Goal: Complete application form

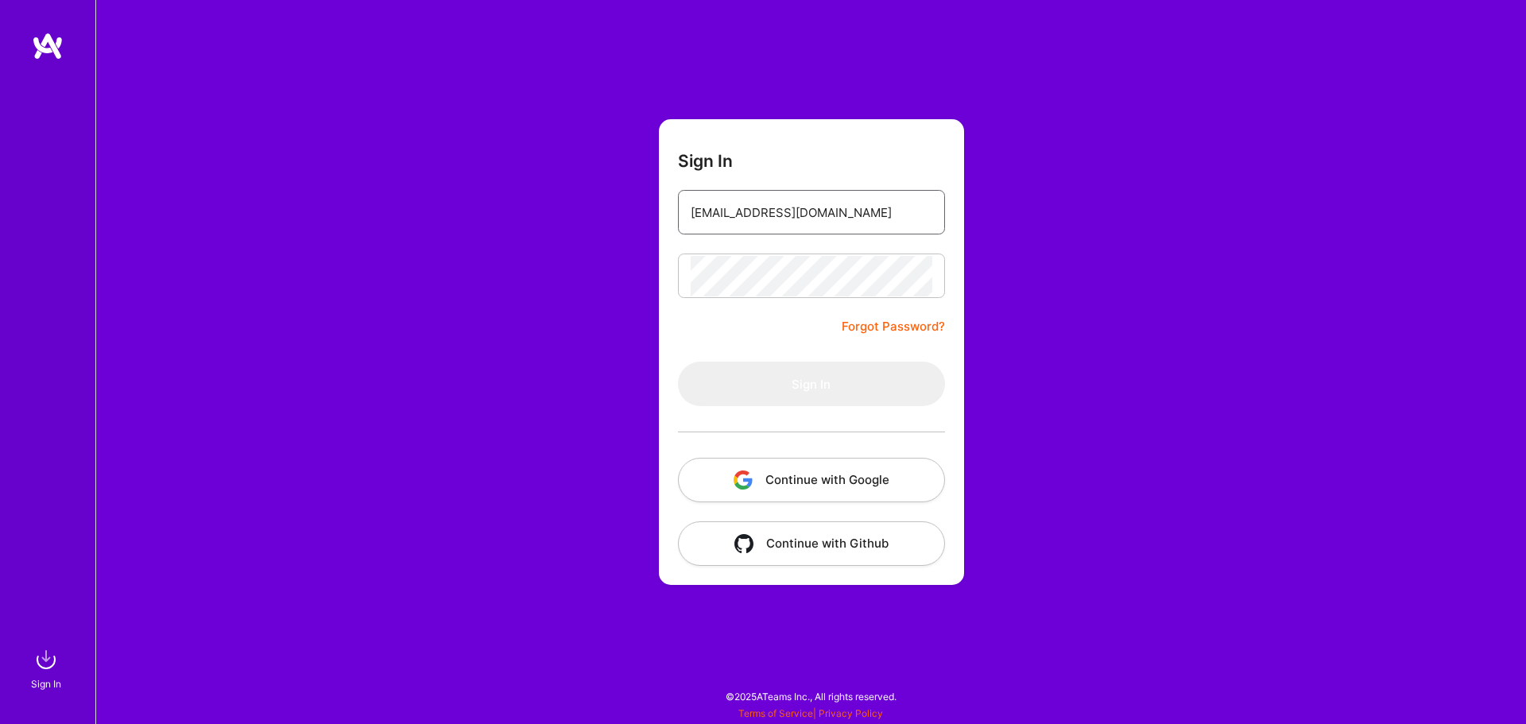
click at [870, 210] on input "elieparking@gmail.com" at bounding box center [812, 212] width 242 height 41
type input "hayot.elie@gmail.com"
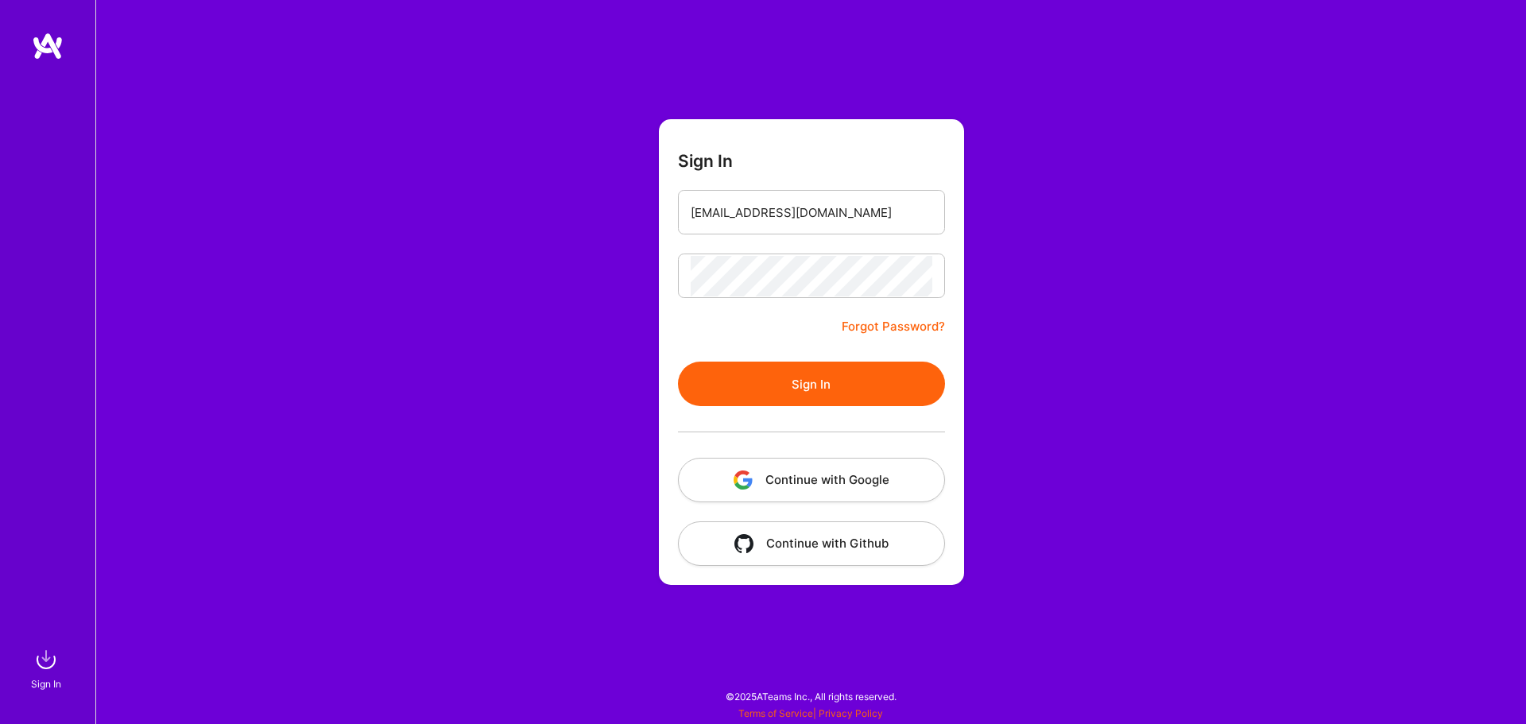
click at [788, 393] on button "Sign In" at bounding box center [811, 384] width 267 height 45
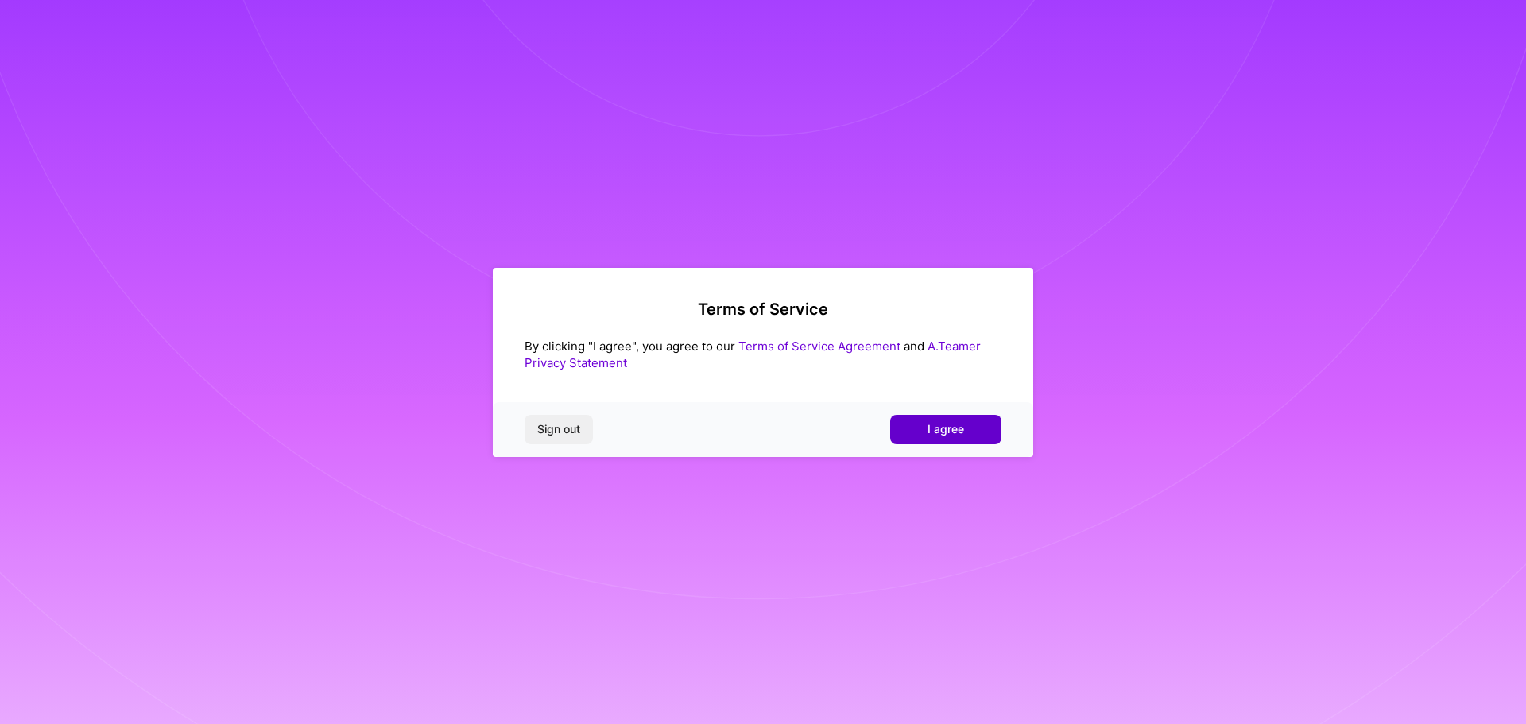
click at [932, 423] on span "I agree" at bounding box center [946, 429] width 37 height 16
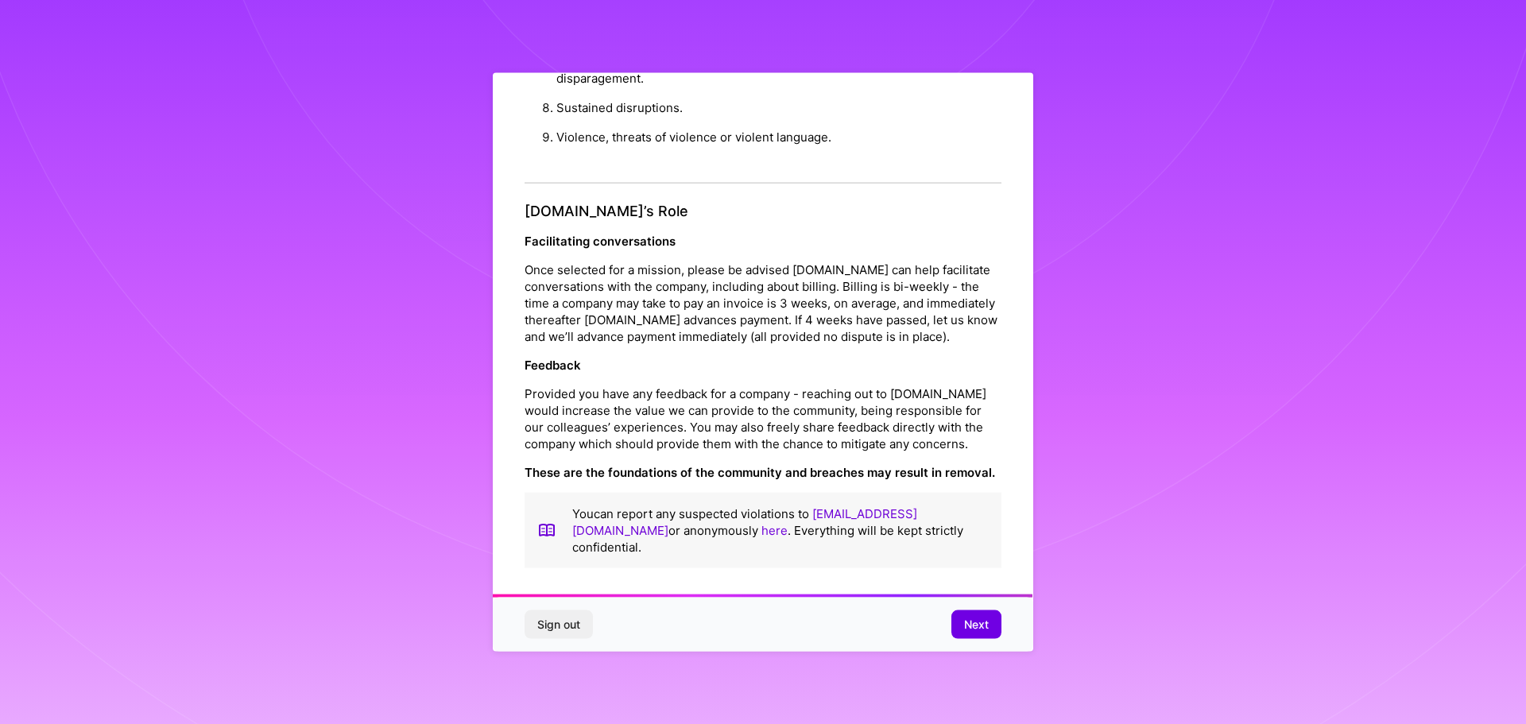
scroll to position [1722, 0]
click at [974, 630] on span "Next" at bounding box center [976, 625] width 25 height 16
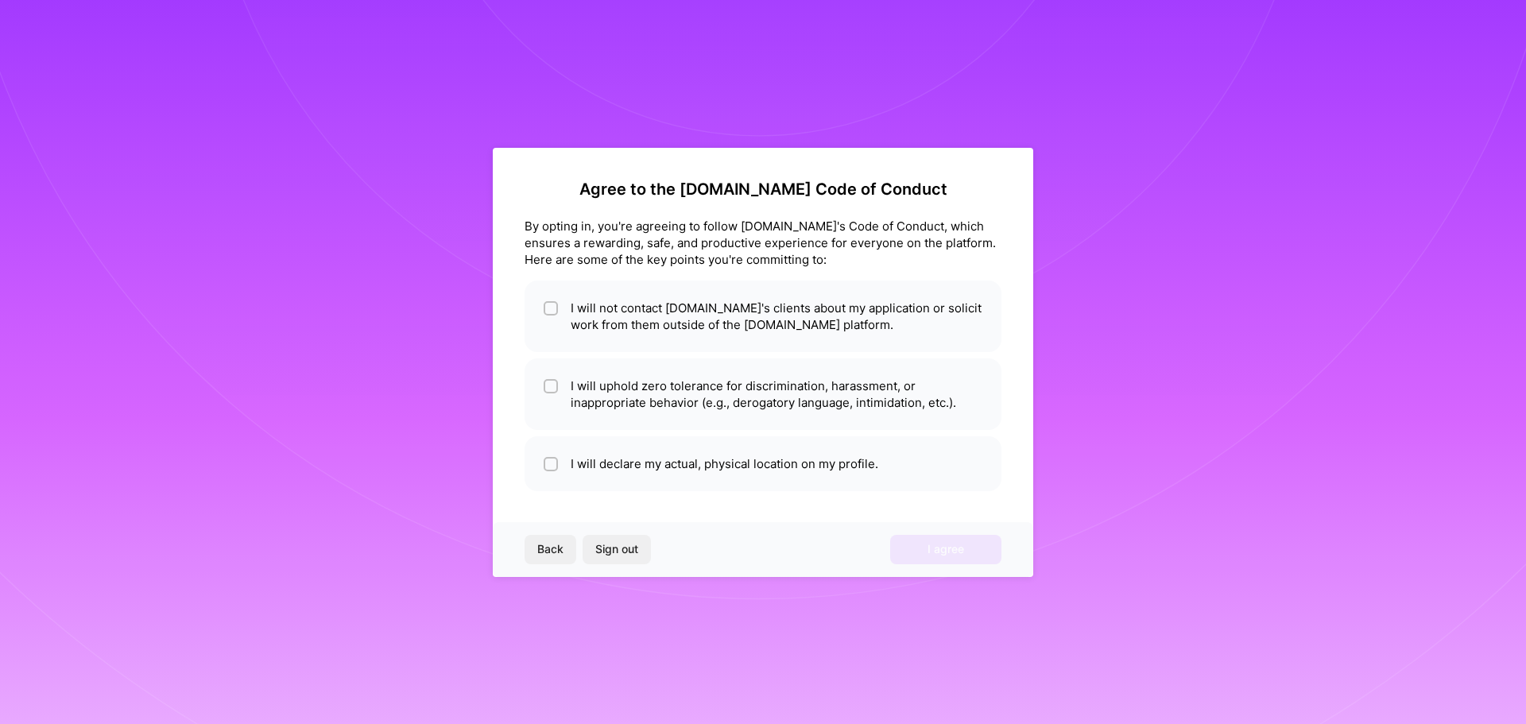
scroll to position [0, 0]
click at [704, 410] on li "I will uphold zero tolerance for discrimination, harassment, or inappropriate b…" at bounding box center [763, 394] width 477 height 72
checkbox input "true"
click at [702, 473] on li "I will declare my actual, physical location on my profile." at bounding box center [763, 463] width 477 height 55
checkbox input "true"
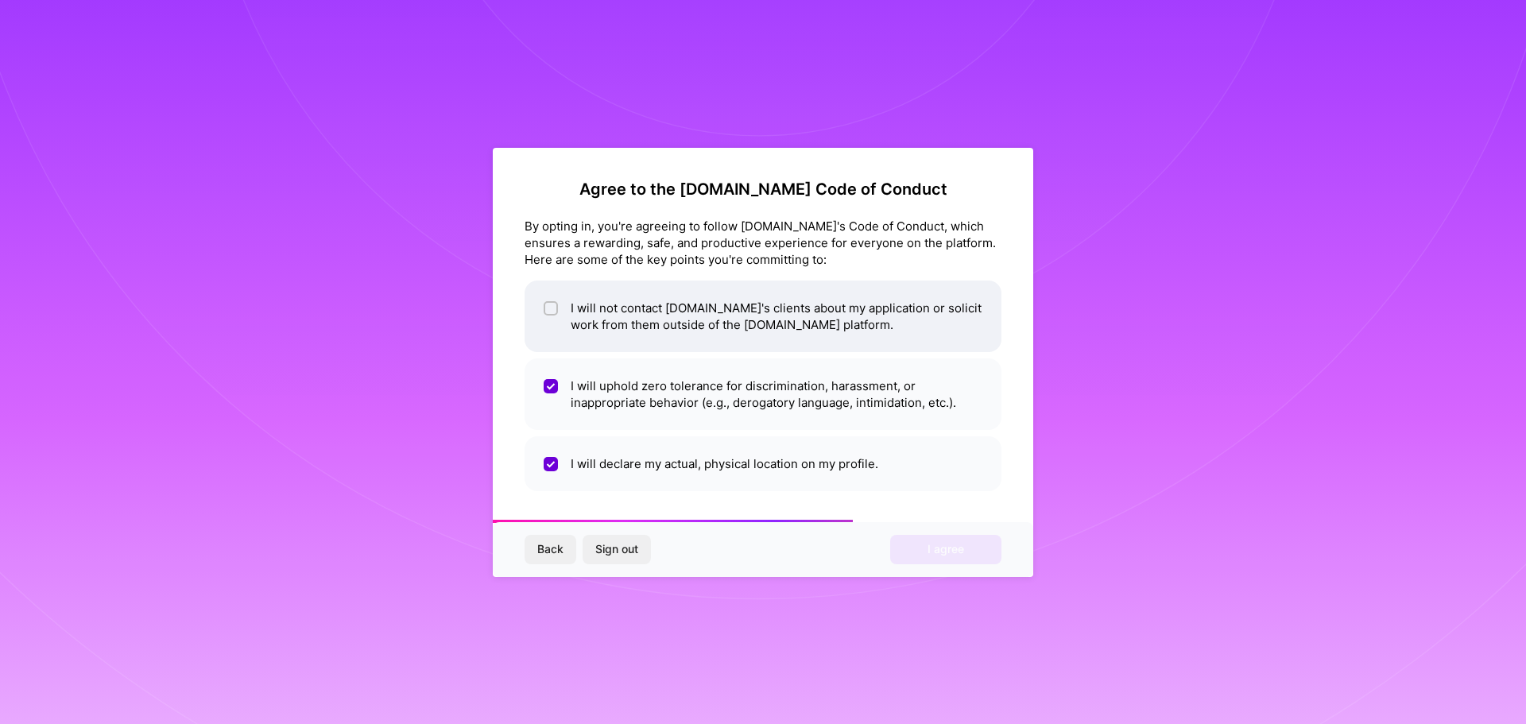
click at [714, 329] on li "I will not contact A.Team's clients about my application or solicit work from t…" at bounding box center [763, 317] width 477 height 72
checkbox input "true"
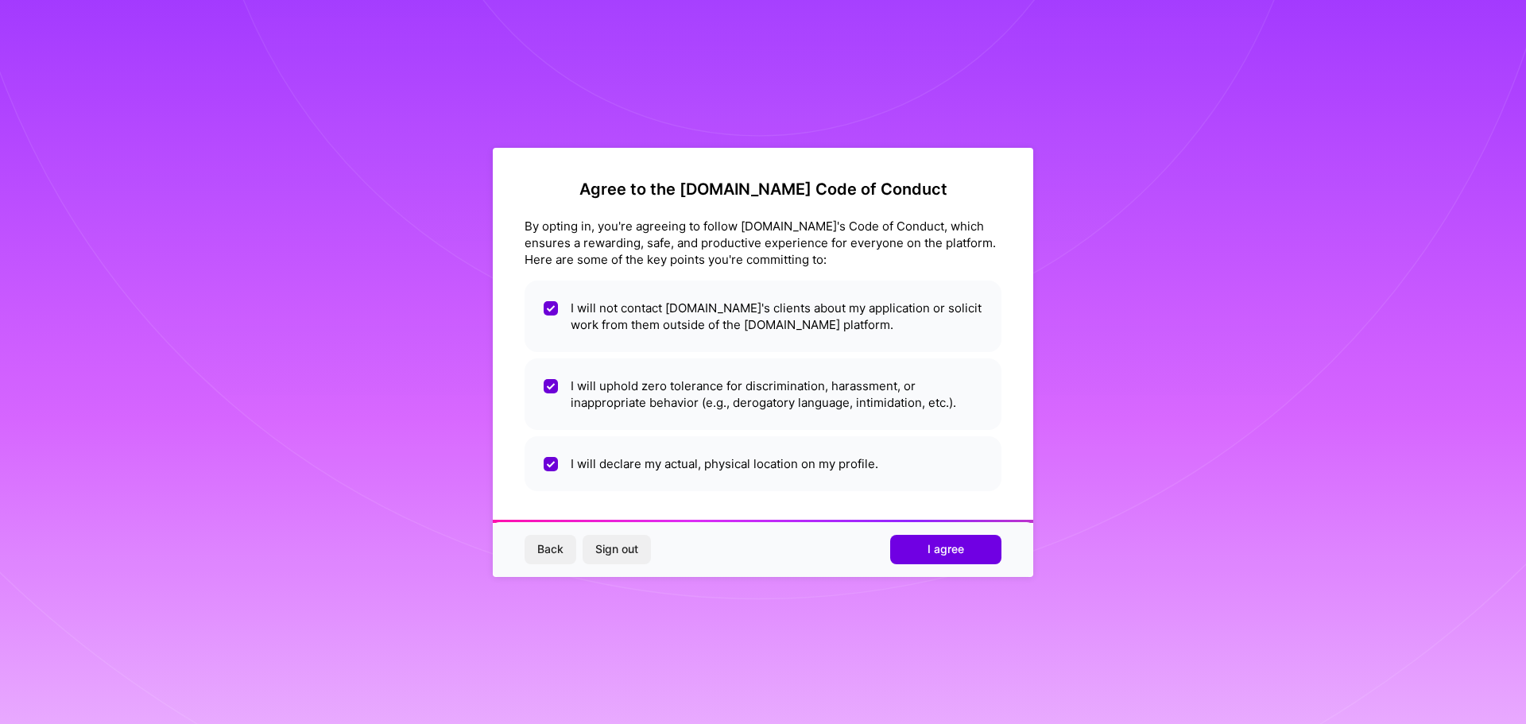
click at [554, 548] on span "Back" at bounding box center [550, 549] width 26 height 16
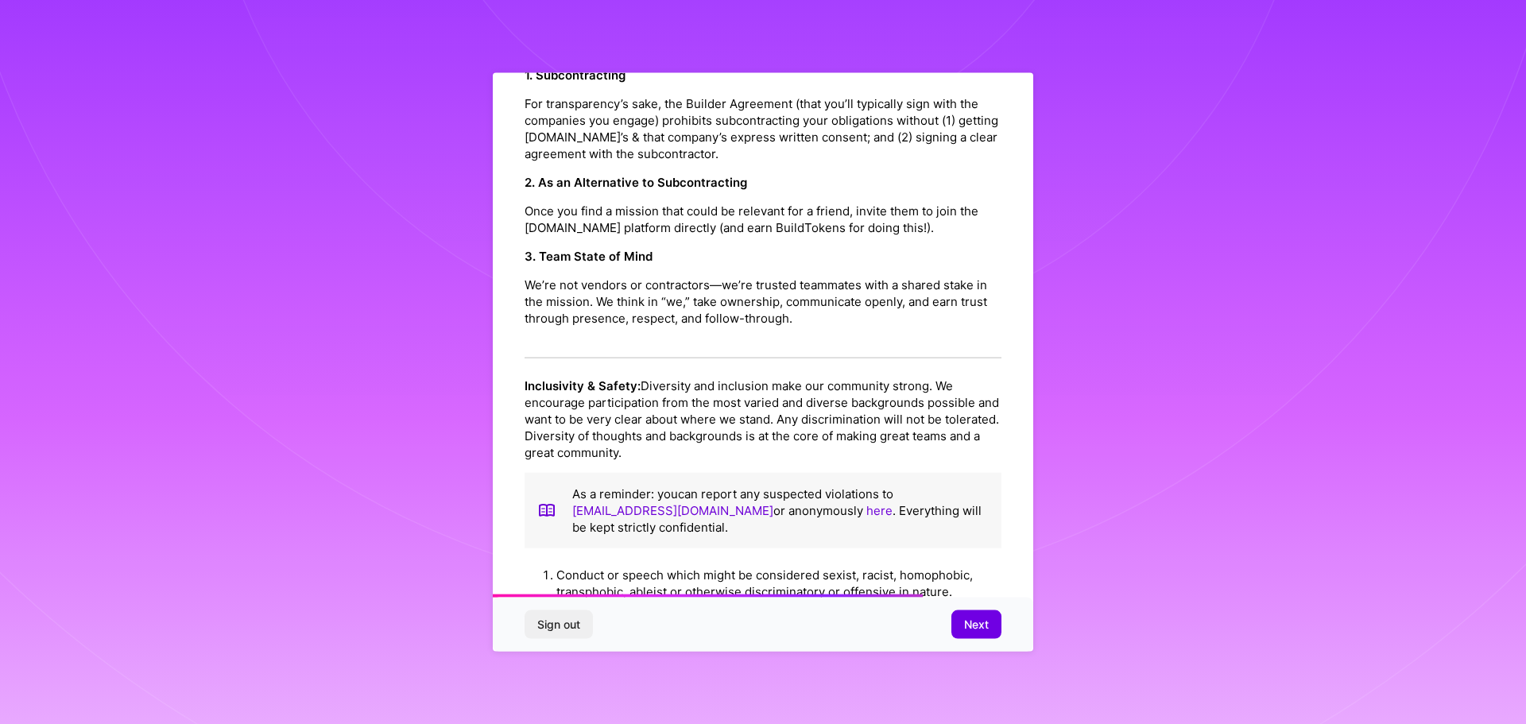
scroll to position [1722, 0]
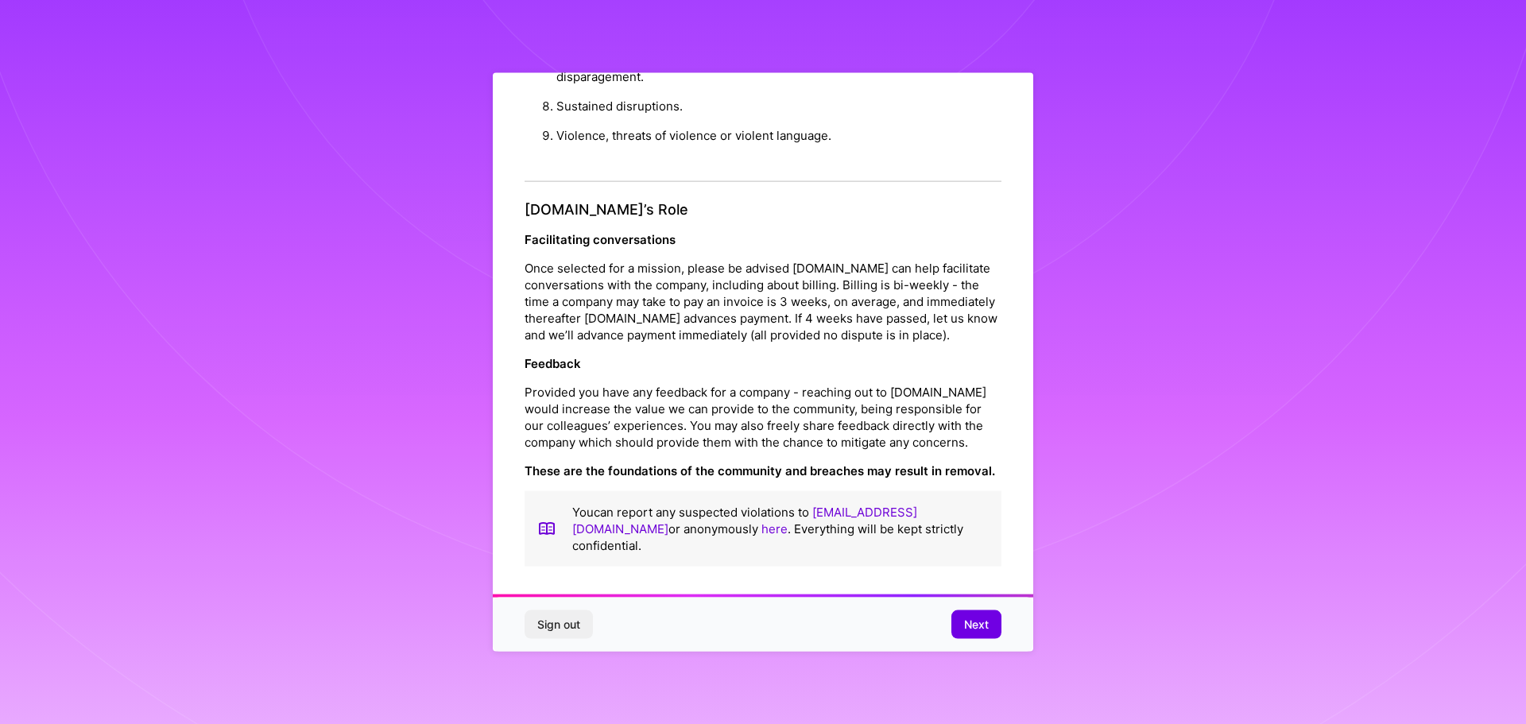
click at [761, 536] on link "here" at bounding box center [774, 528] width 26 height 15
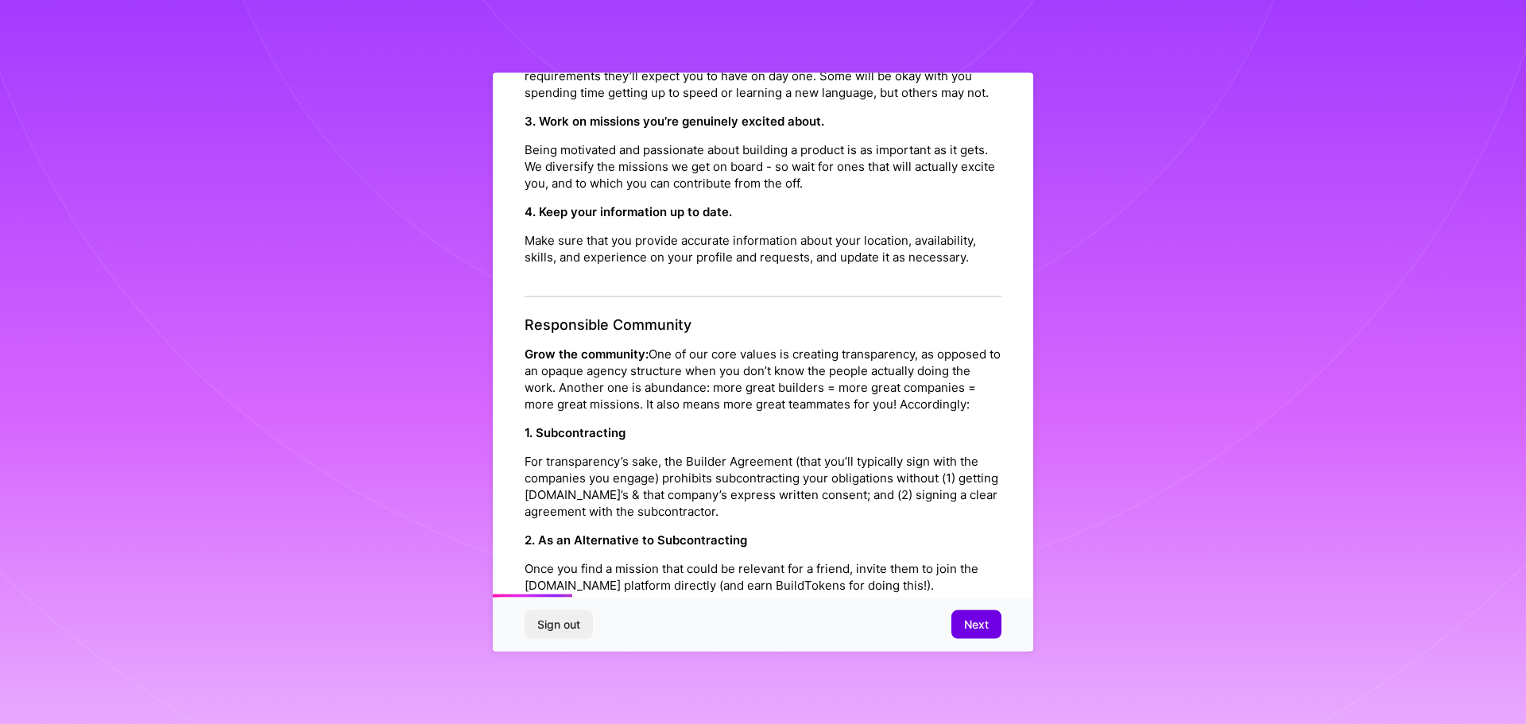
scroll to position [0, 0]
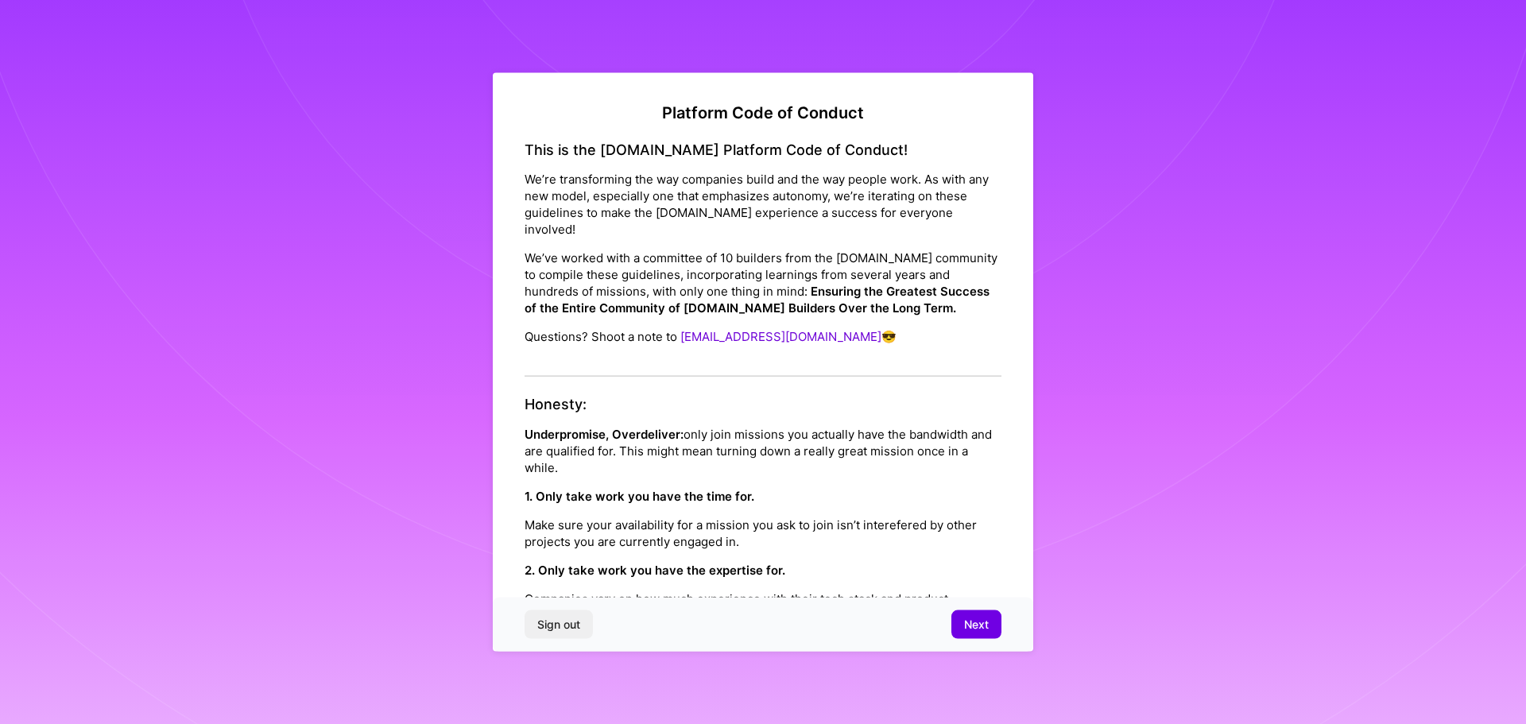
click at [572, 614] on button "Sign out" at bounding box center [559, 624] width 68 height 29
